Goal: Task Accomplishment & Management: Manage account settings

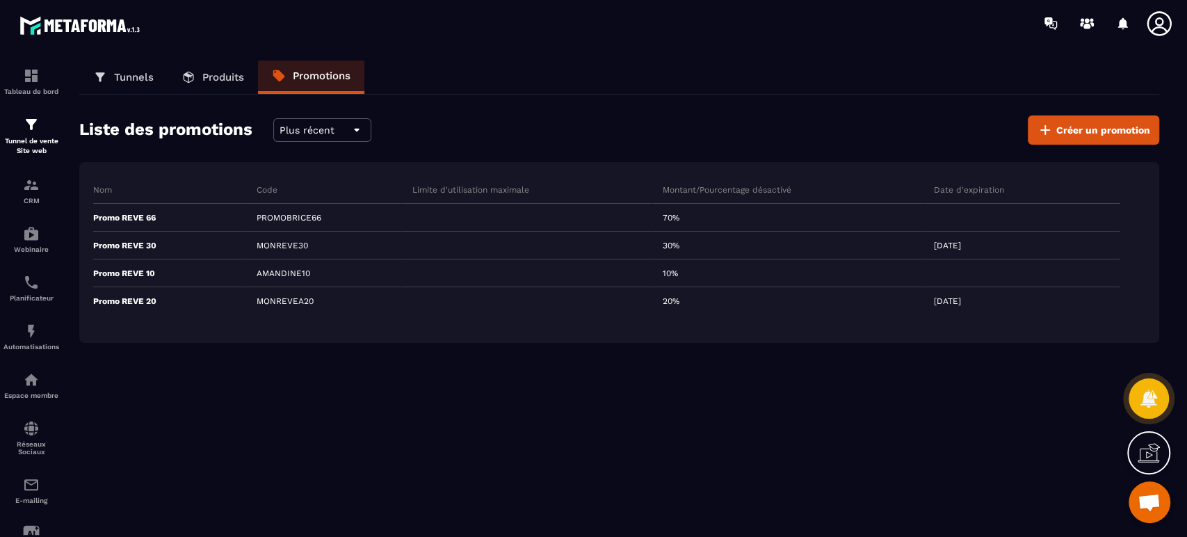
click at [154, 205] on div "Promo REVE 66" at bounding box center [169, 218] width 153 height 28
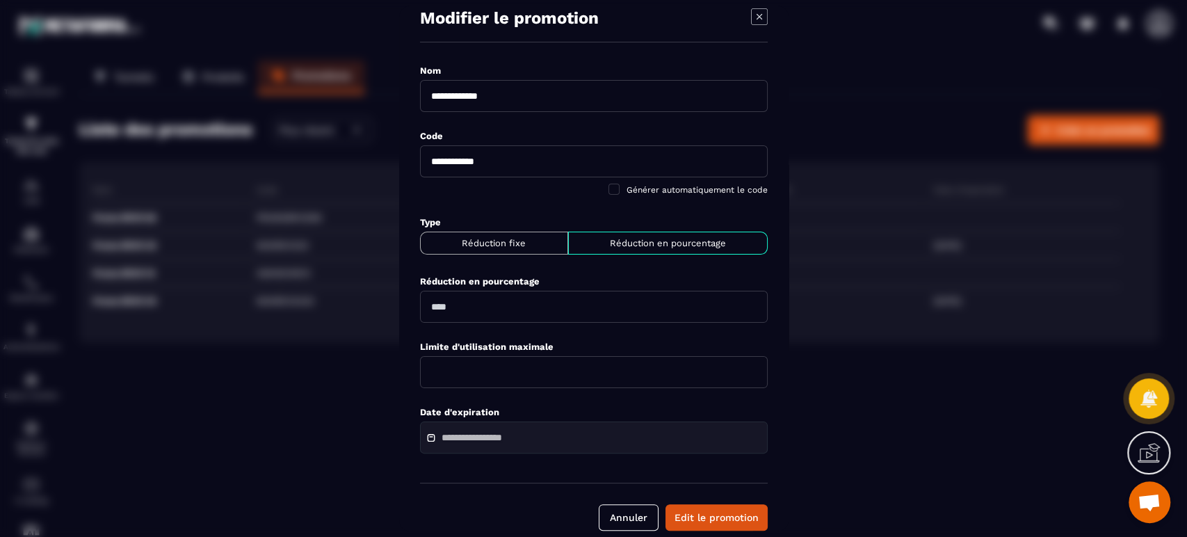
scroll to position [37, 0]
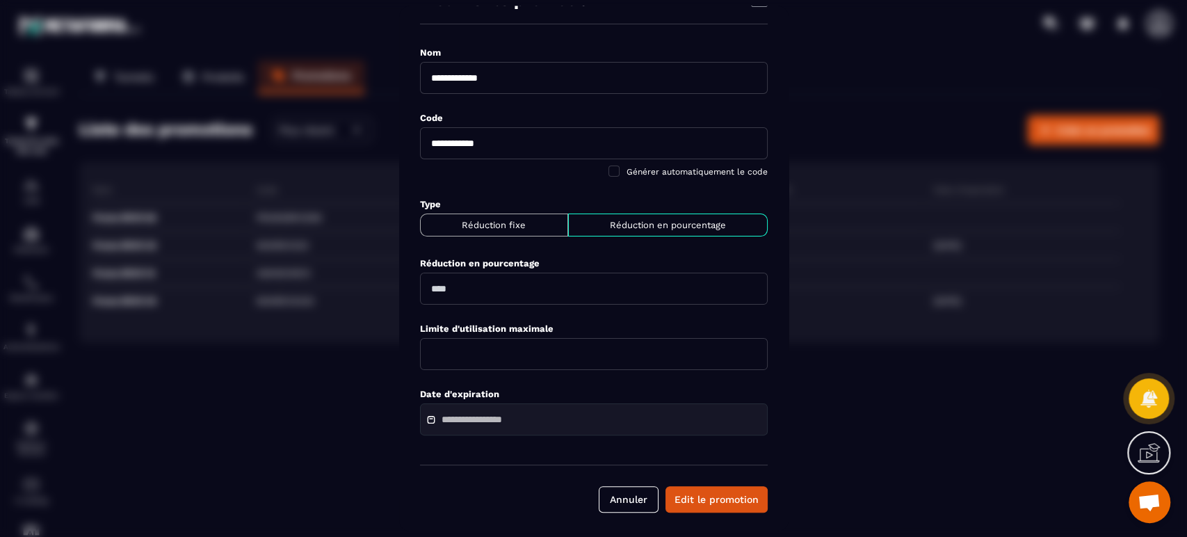
click at [494, 232] on div "Réduction fixe" at bounding box center [494, 224] width 148 height 23
click at [477, 288] on input "Modal window" at bounding box center [594, 289] width 348 height 32
type input "*"
click at [718, 501] on button "Edit le promotion" at bounding box center [717, 499] width 102 height 26
